Goal: Task Accomplishment & Management: Use online tool/utility

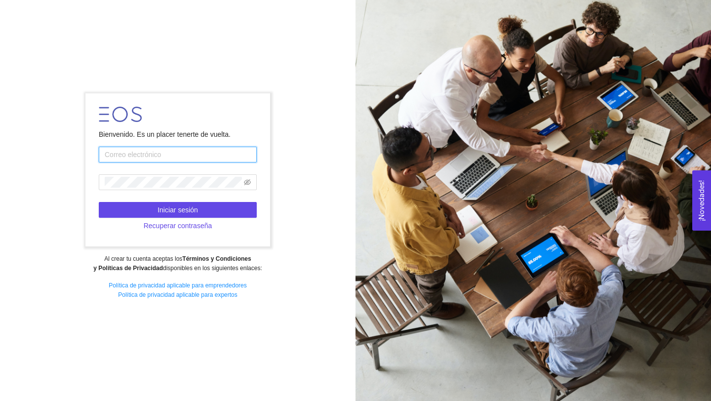
type input "[EMAIL_ADDRESS][PERSON_NAME][DOMAIN_NAME]"
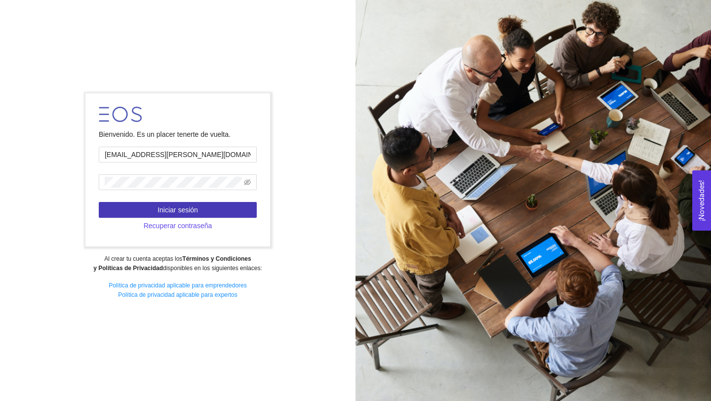
click at [201, 203] on button "Iniciar sesión" at bounding box center [178, 210] width 158 height 16
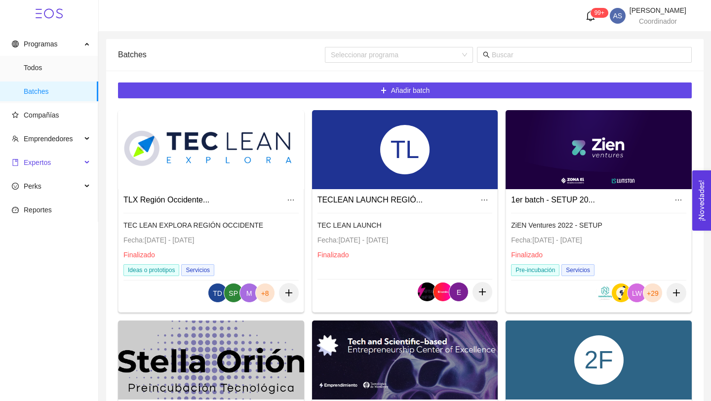
click at [44, 162] on span "Expertos" at bounding box center [37, 163] width 27 height 8
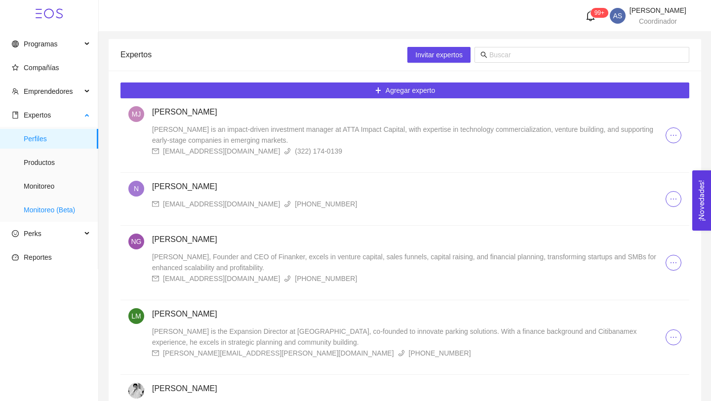
click at [55, 206] on span "Monitoreo (Beta)" at bounding box center [57, 210] width 67 height 20
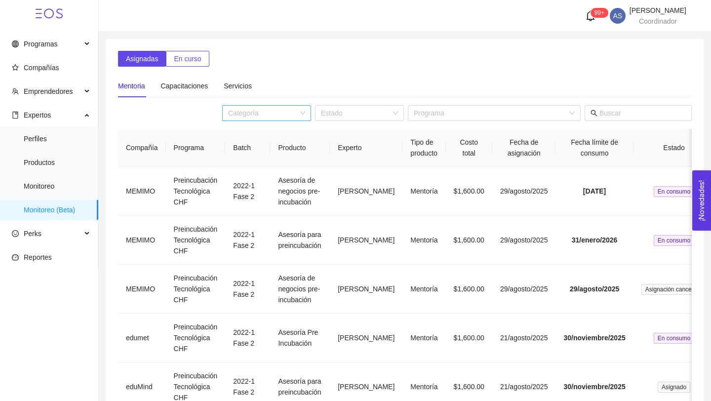
click at [311, 117] on div "Categoría" at bounding box center [266, 113] width 89 height 16
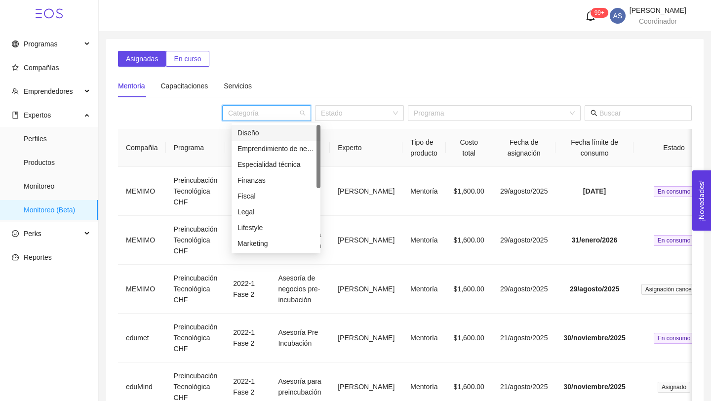
click at [311, 117] on div "Categoría" at bounding box center [266, 113] width 89 height 16
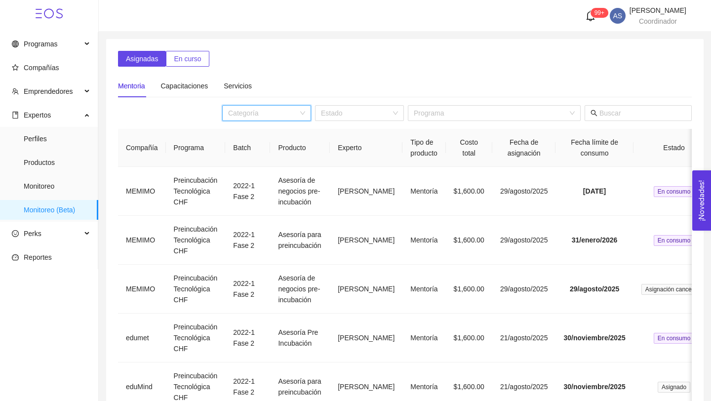
click at [191, 64] on span "En curso" at bounding box center [187, 58] width 27 height 11
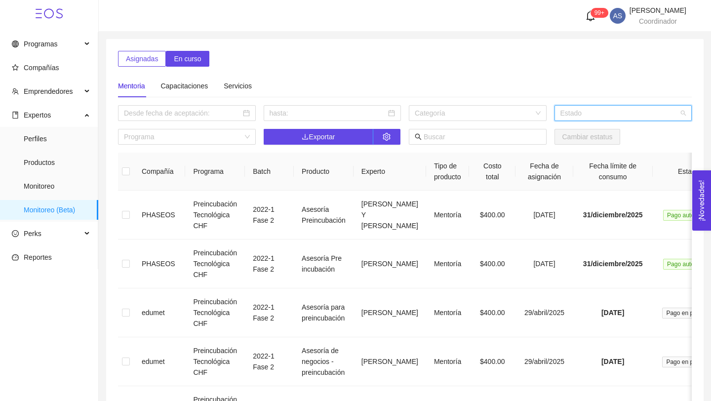
click at [613, 112] on input "search" at bounding box center [620, 113] width 119 height 15
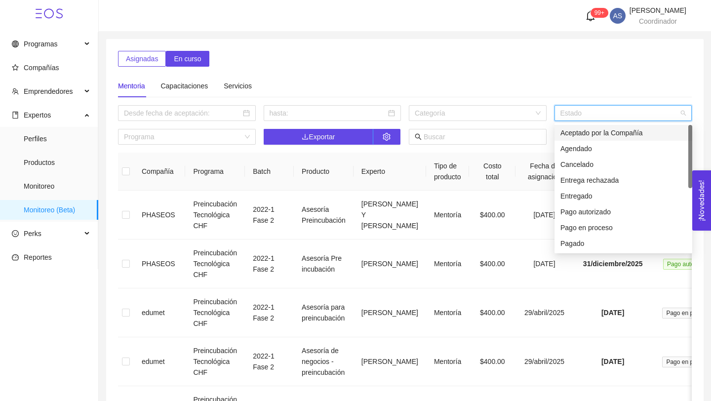
click at [598, 135] on div "Aceptado por la Compañía" at bounding box center [624, 132] width 126 height 11
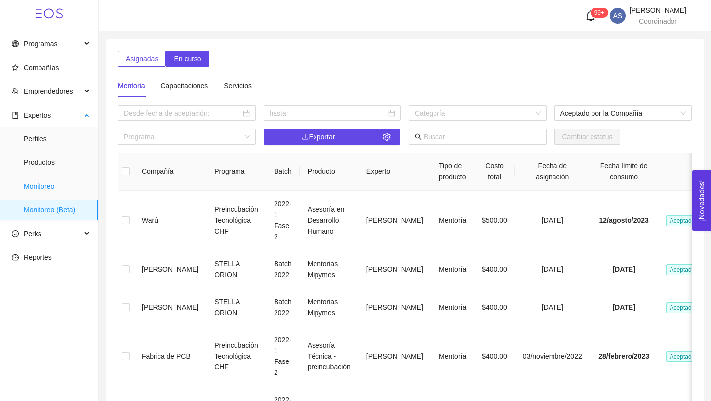
click at [39, 183] on span "Monitoreo" at bounding box center [57, 186] width 67 height 20
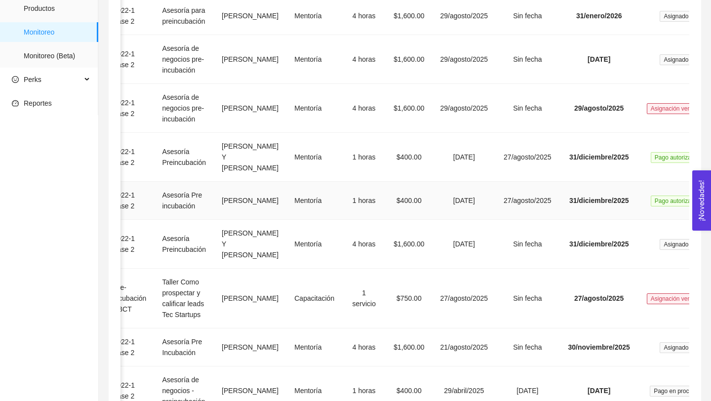
click at [560, 220] on td "31/diciembre/2025" at bounding box center [600, 201] width 80 height 38
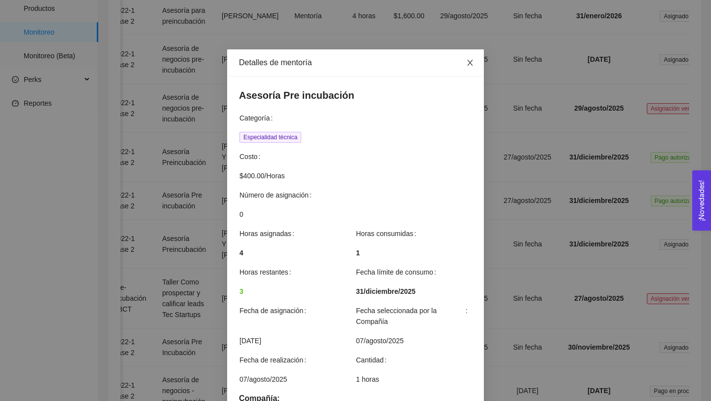
click at [470, 60] on icon "close" at bounding box center [470, 63] width 8 height 8
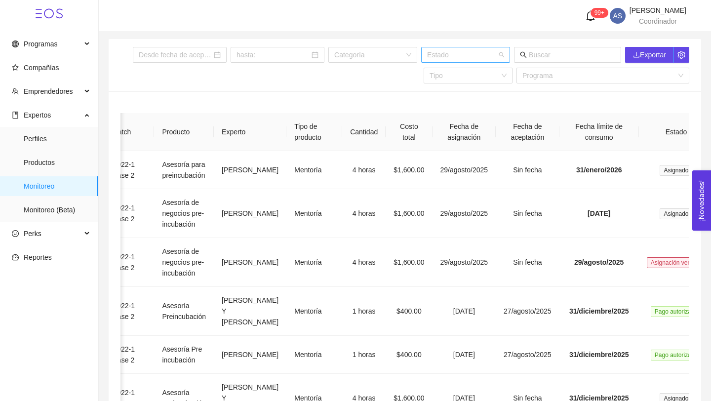
click at [484, 59] on input "search" at bounding box center [462, 54] width 70 height 15
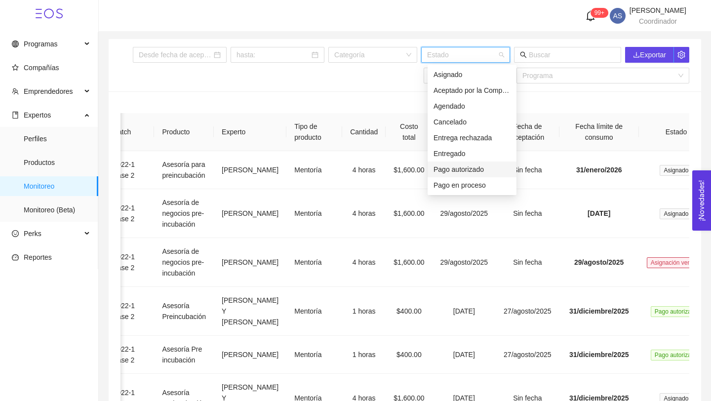
click at [448, 170] on div "Pago autorizado" at bounding box center [472, 169] width 77 height 11
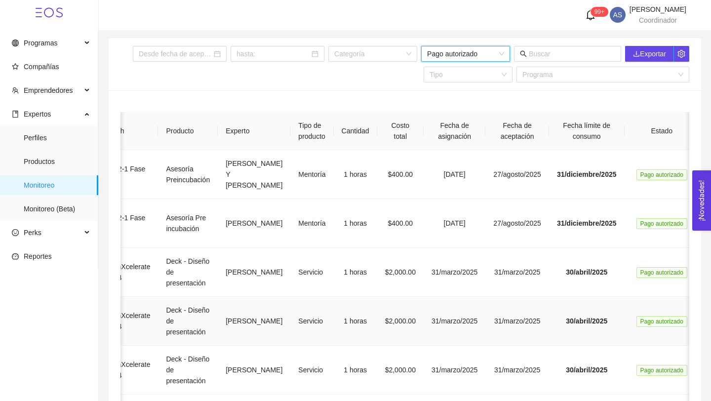
click at [499, 346] on td "31/marzo/2025" at bounding box center [518, 321] width 64 height 49
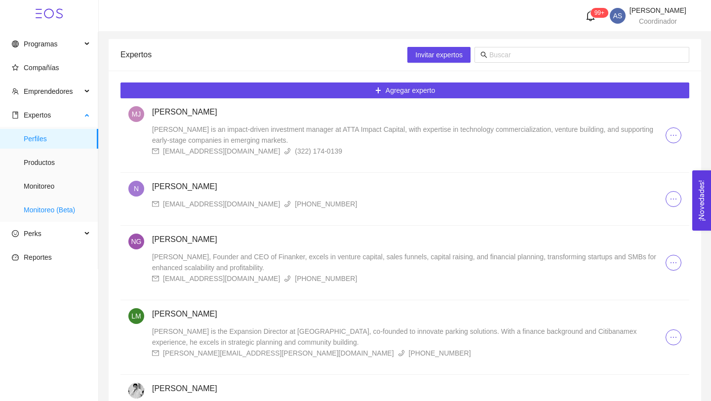
click at [43, 205] on span "Monitoreo (Beta)" at bounding box center [57, 210] width 67 height 20
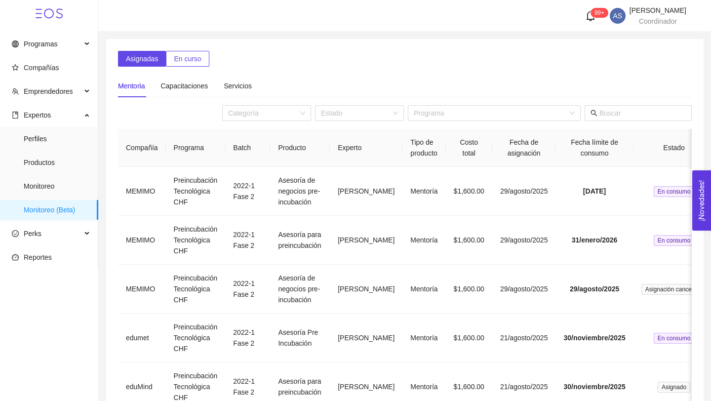
click at [177, 53] on span "En curso" at bounding box center [187, 58] width 27 height 11
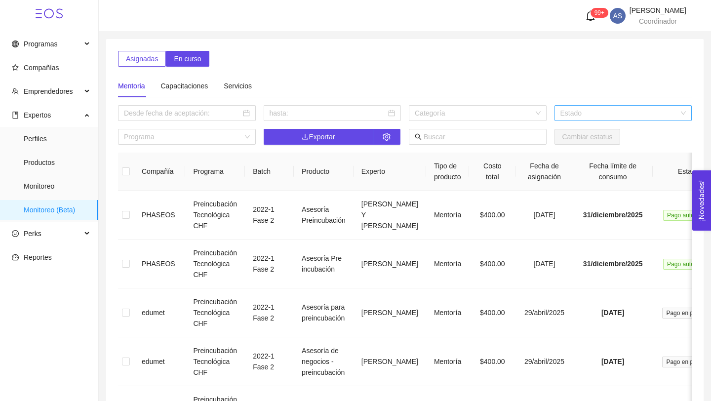
click at [593, 112] on input "search" at bounding box center [620, 113] width 119 height 15
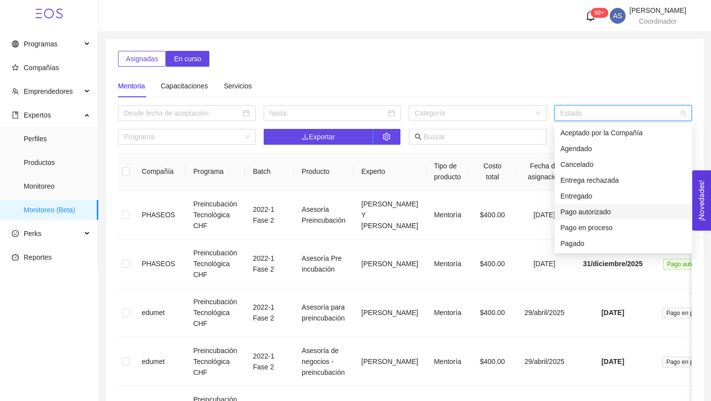
click at [581, 211] on div "Pago autorizado" at bounding box center [624, 212] width 126 height 11
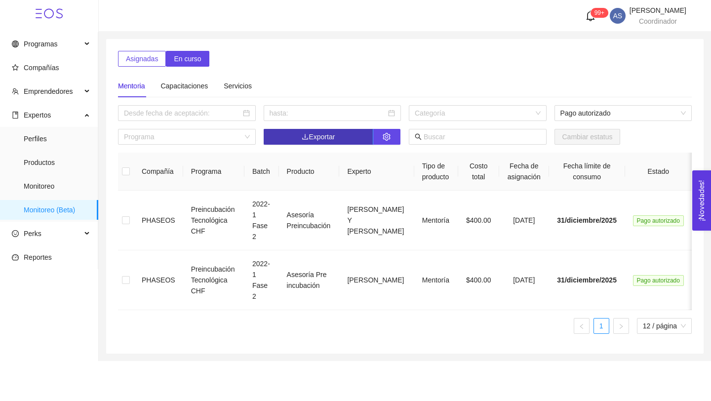
click at [295, 136] on button "Exportar" at bounding box center [319, 137] width 110 height 16
click at [383, 136] on icon "setting" at bounding box center [387, 137] width 8 height 8
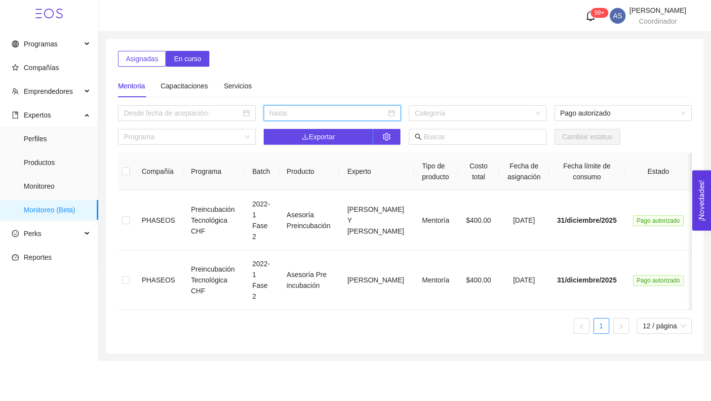
click at [354, 110] on input at bounding box center [328, 113] width 117 height 11
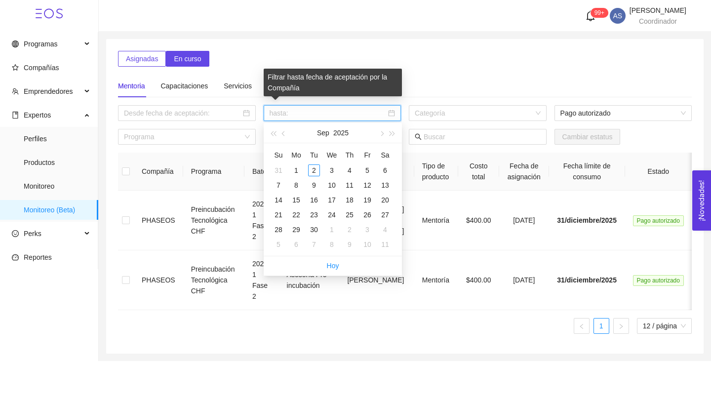
click at [297, 43] on div "Asignadas En curso Mentoria Capacitaciones Servicios Categoría Pago autorizado …" at bounding box center [405, 196] width 598 height 315
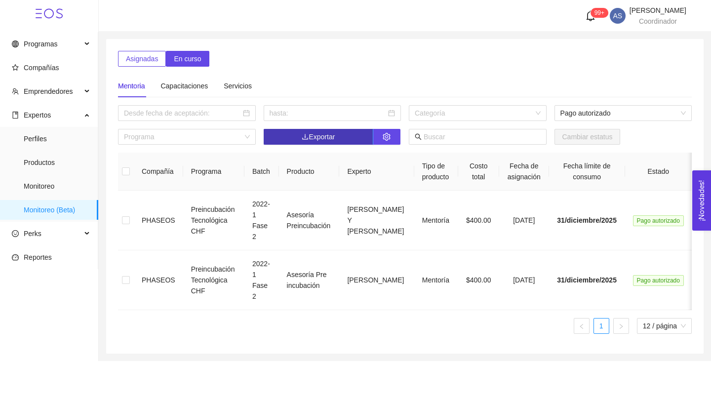
click at [295, 140] on button "Exportar" at bounding box center [319, 137] width 110 height 16
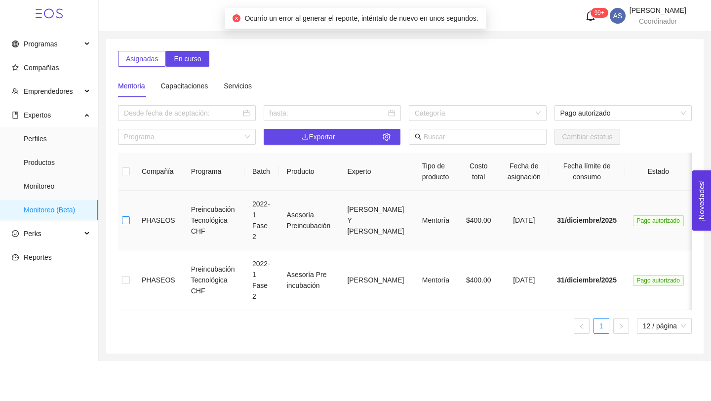
click at [129, 220] on input "checkbox" at bounding box center [126, 220] width 8 height 8
checkbox input "true"
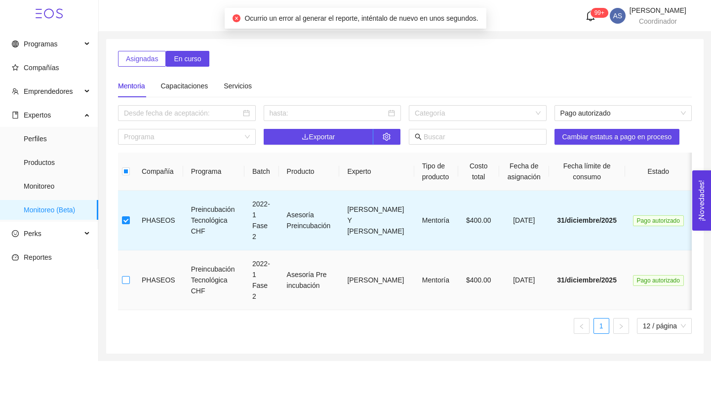
click at [128, 284] on input "checkbox" at bounding box center [126, 280] width 8 height 8
checkbox input "true"
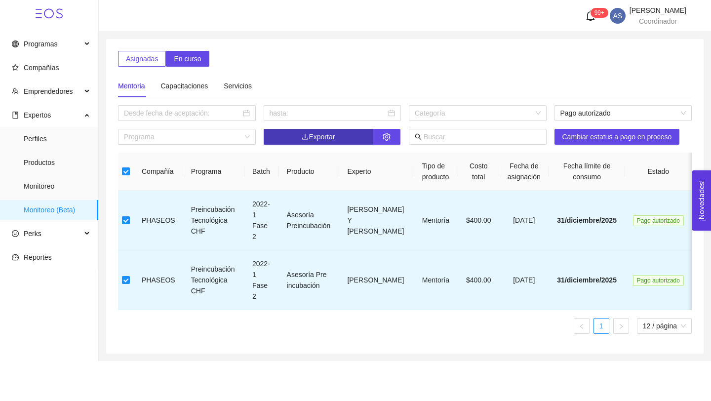
click at [335, 135] on span "Exportar" at bounding box center [318, 136] width 33 height 11
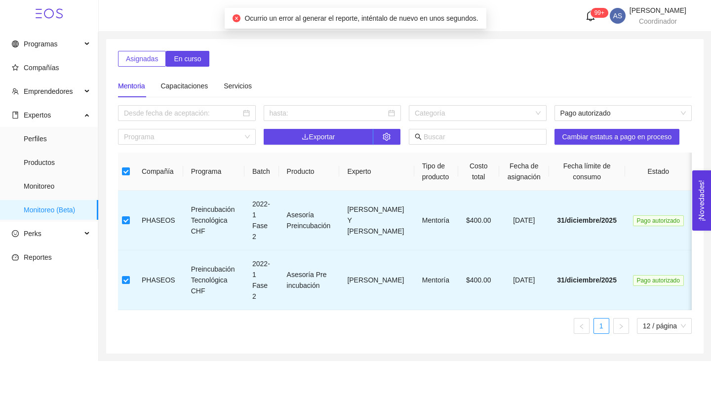
click at [323, 55] on div "Asignadas En curso Mentoria Capacitaciones Servicios Categoría Pago autorizado …" at bounding box center [405, 196] width 574 height 291
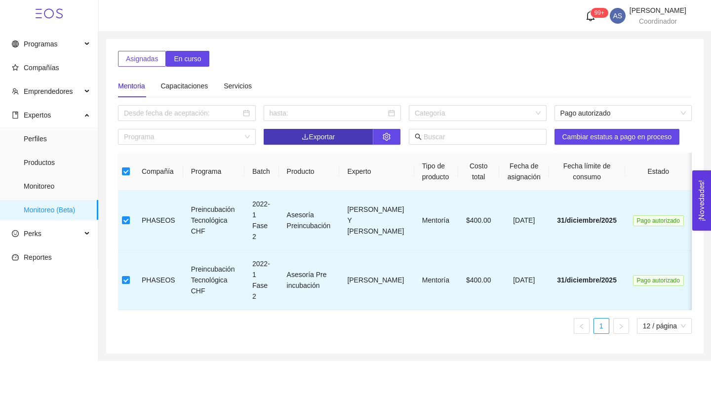
click at [349, 133] on button "Exportar" at bounding box center [319, 137] width 110 height 16
click at [346, 132] on button "Exportar" at bounding box center [319, 137] width 110 height 16
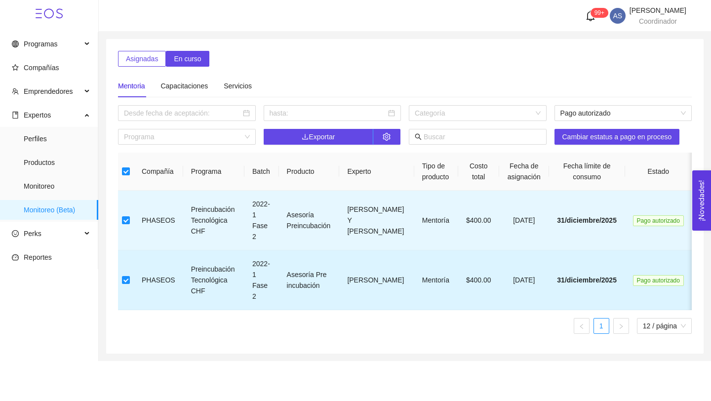
click at [357, 286] on td "[PERSON_NAME]" at bounding box center [376, 281] width 75 height 60
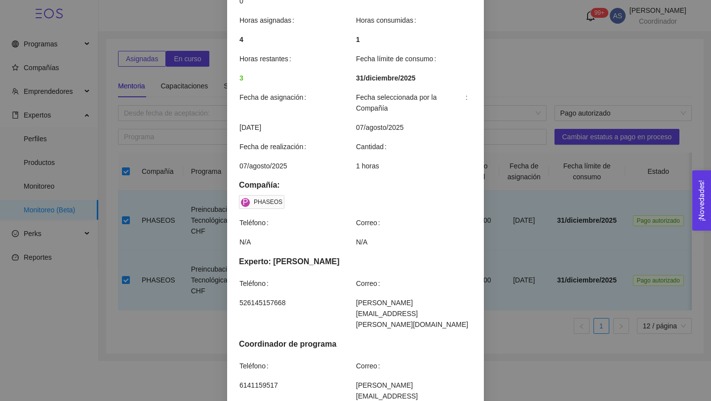
scroll to position [214, 0]
click at [366, 300] on span "[PERSON_NAME][EMAIL_ADDRESS][PERSON_NAME][DOMAIN_NAME]" at bounding box center [414, 312] width 116 height 33
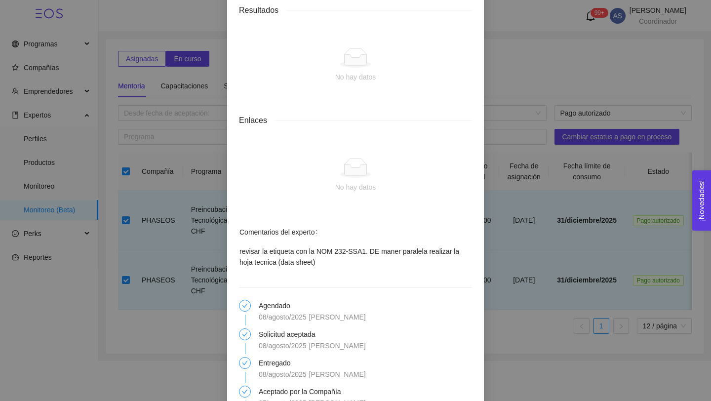
scroll to position [858, 0]
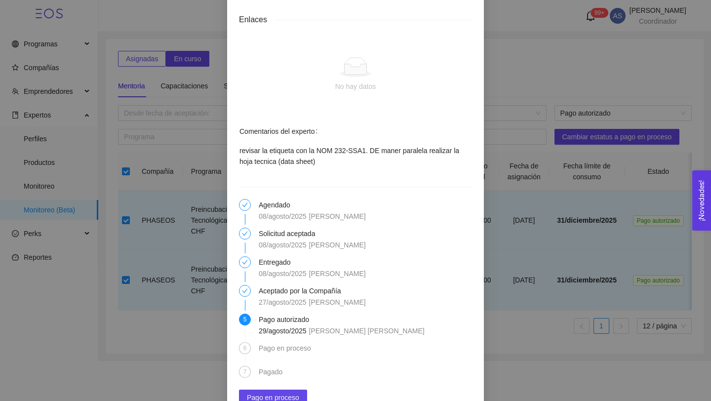
drag, startPoint x: 314, startPoint y: 218, endPoint x: 412, endPoint y: 217, distance: 98.3
click at [412, 268] on div "08/agosto/2025 Héctor Alfredo López Aguilar" at bounding box center [365, 276] width 213 height 17
copy span "[PERSON_NAME]"
